Goal: Check status: Check status

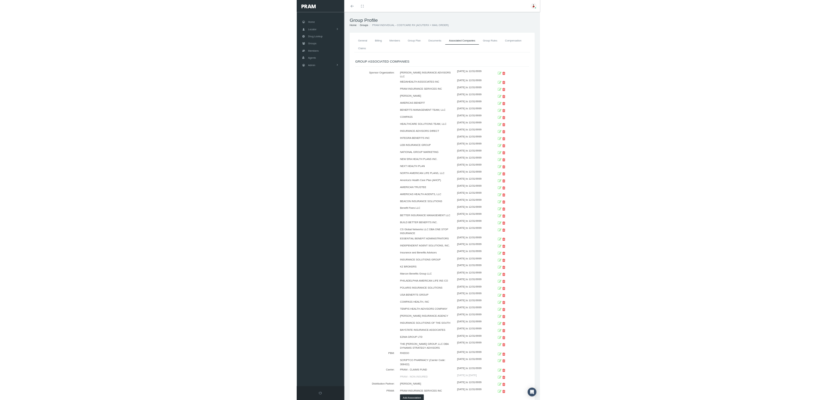
scroll to position [91, 0]
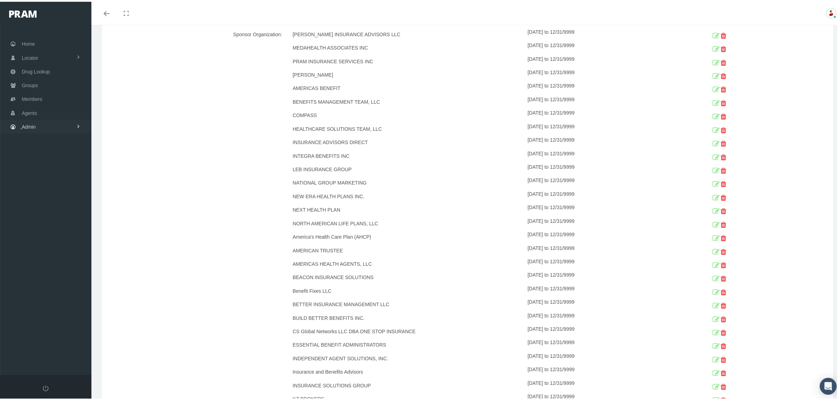
click at [27, 127] on span "Admin" at bounding box center [29, 124] width 14 height 13
click at [43, 280] on span "Reports" at bounding box center [37, 283] width 17 height 12
click at [41, 298] on span "Reports" at bounding box center [35, 297] width 17 height 12
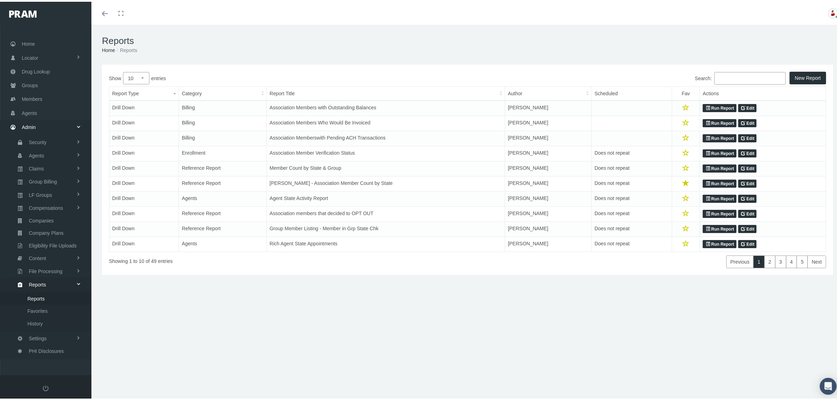
click at [732, 78] on input "Search:" at bounding box center [749, 76] width 71 height 13
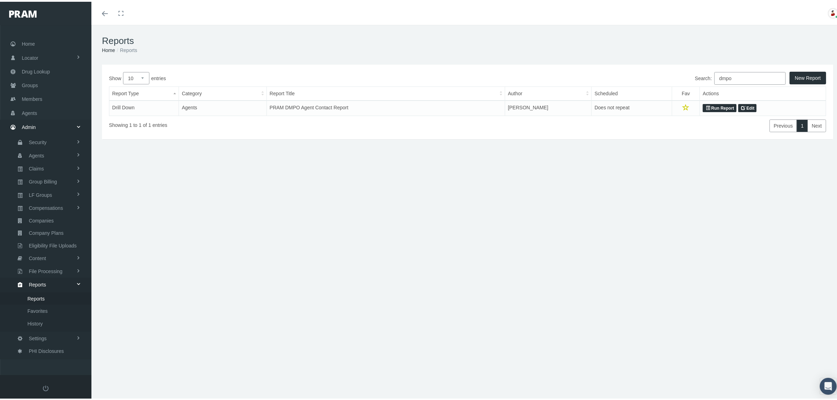
type input "dmpo"
click at [709, 105] on link "Run Report" at bounding box center [718, 106] width 33 height 8
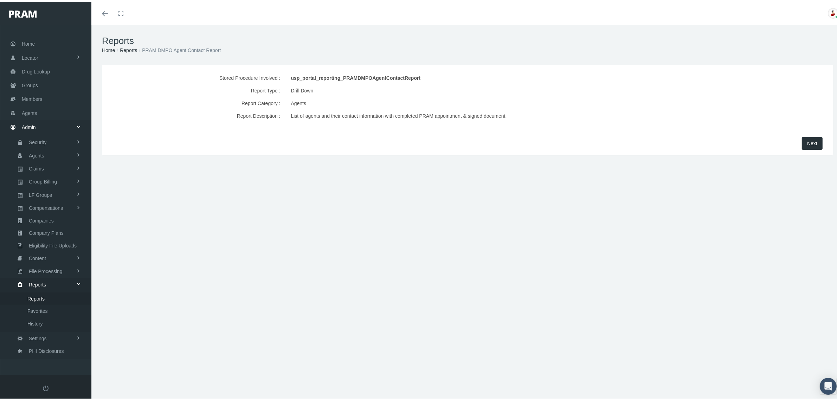
click at [807, 141] on span "Next" at bounding box center [812, 142] width 10 height 6
click at [27, 112] on span "Agents" at bounding box center [29, 111] width 15 height 13
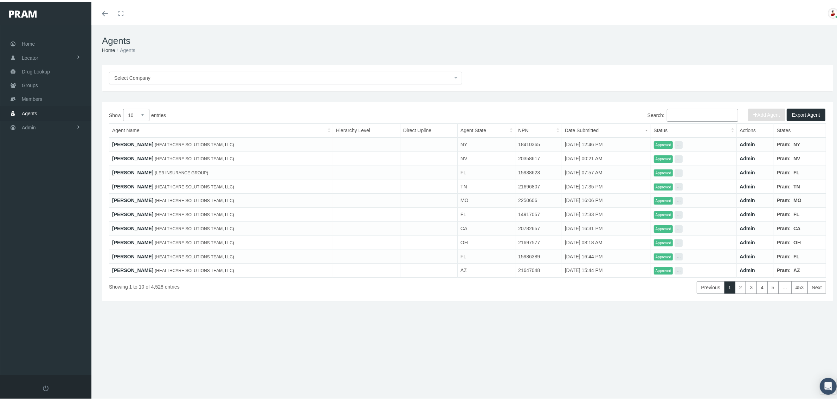
click at [133, 141] on link "ALINE NGUYEN" at bounding box center [132, 143] width 41 height 6
